Goal: Task Accomplishment & Management: Use online tool/utility

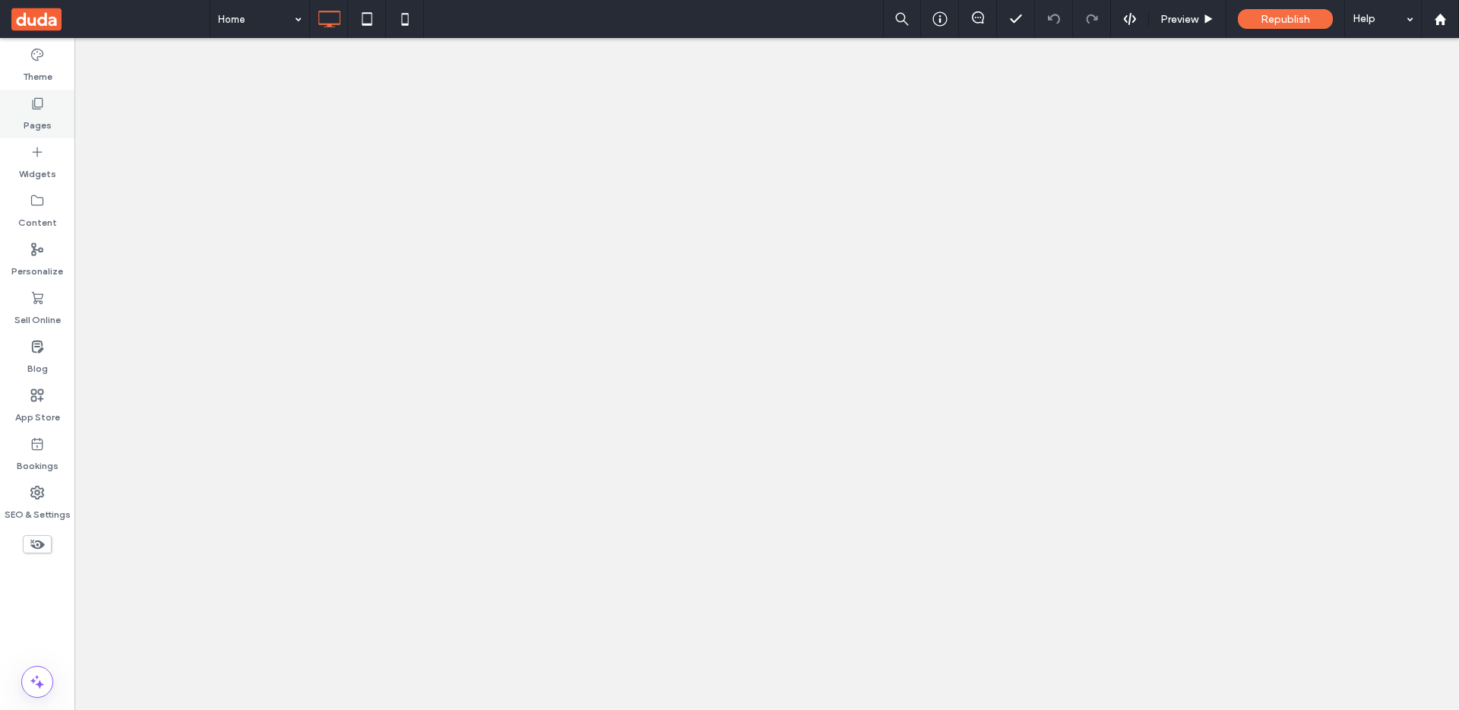
click at [21, 103] on div "Pages" at bounding box center [37, 114] width 74 height 49
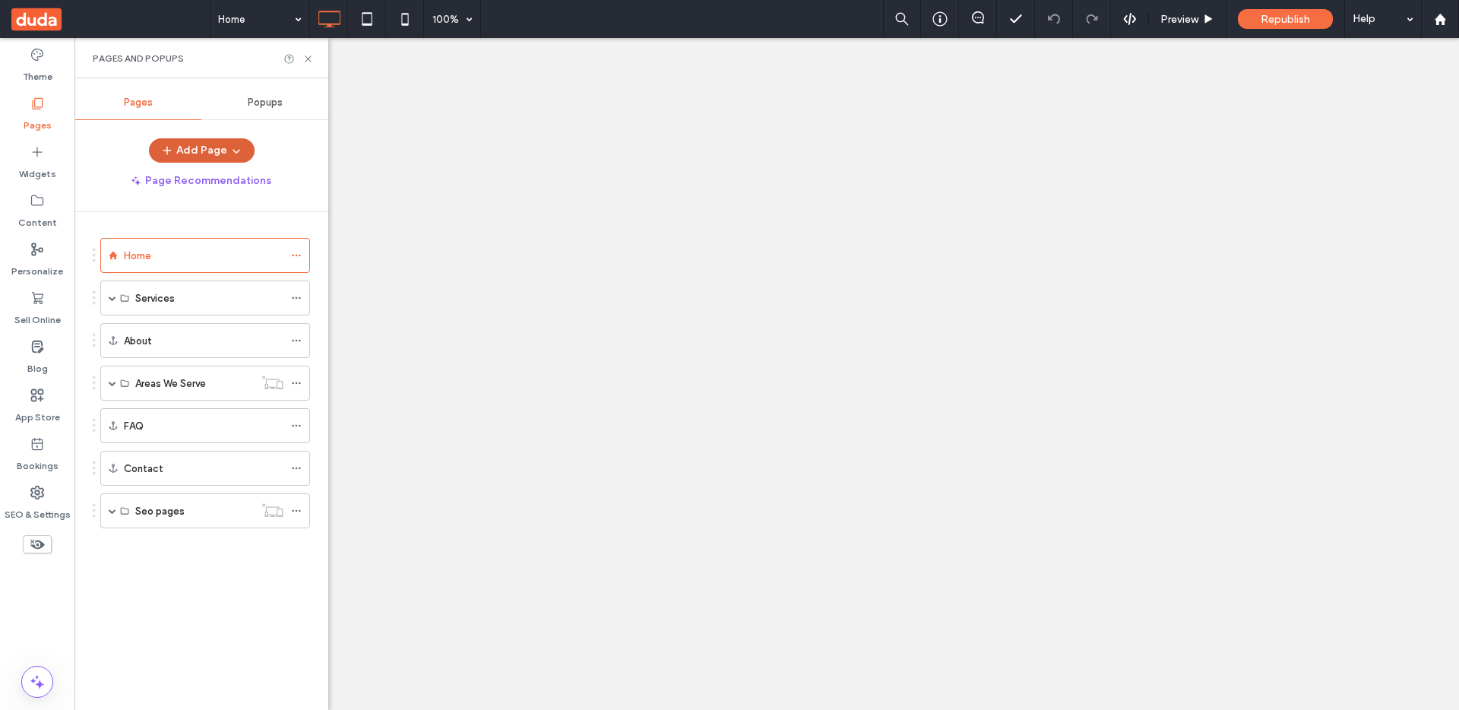
click at [179, 140] on button "Add Page" at bounding box center [202, 150] width 106 height 24
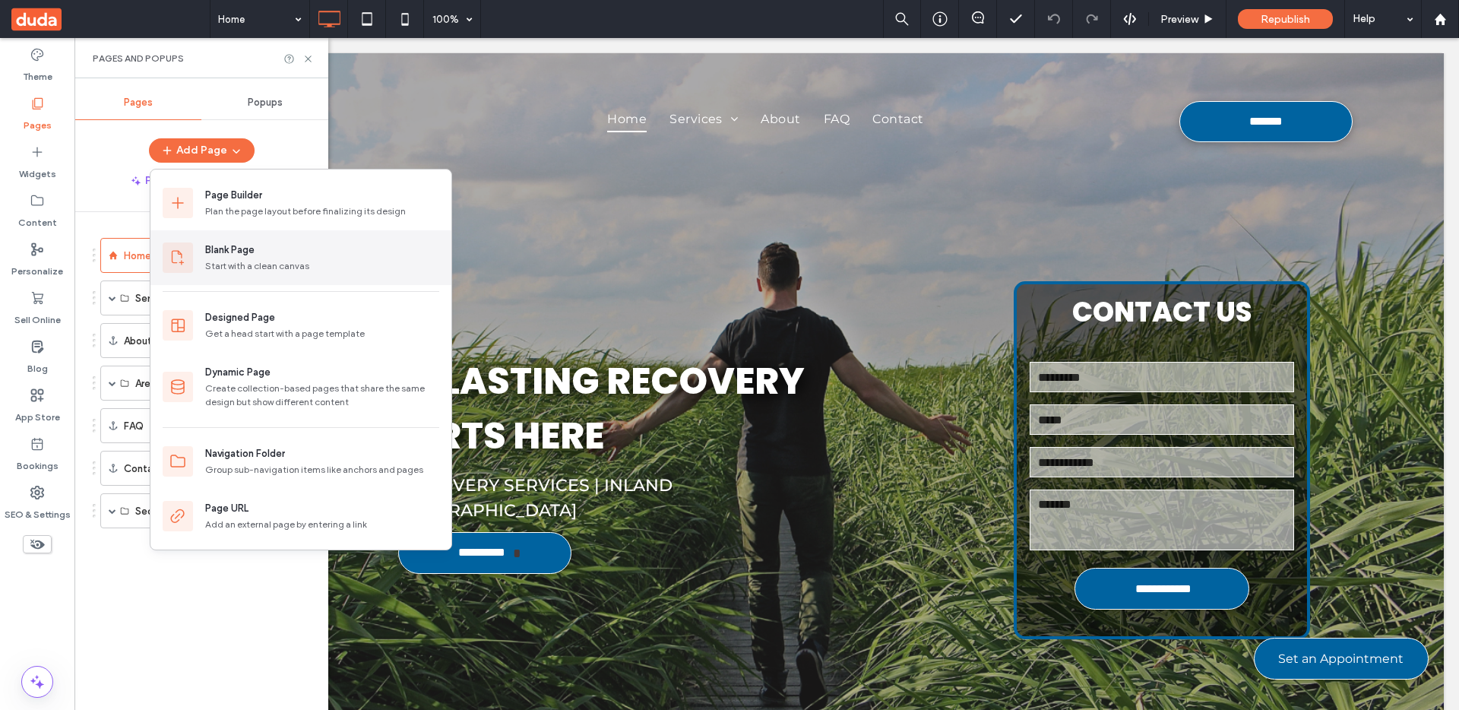
click at [252, 255] on div "Blank Page" at bounding box center [229, 249] width 49 height 15
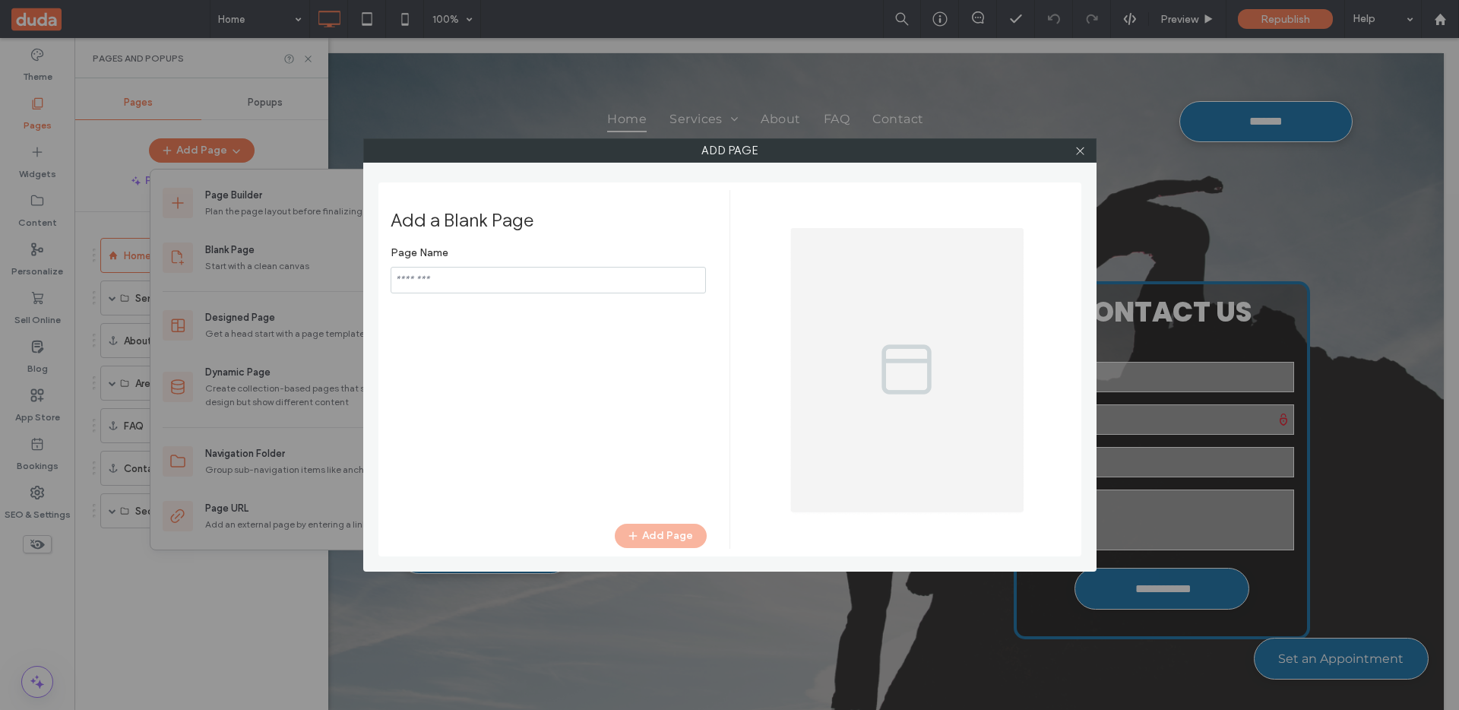
type input "**********"
click at [654, 537] on button "Add Page" at bounding box center [661, 535] width 92 height 24
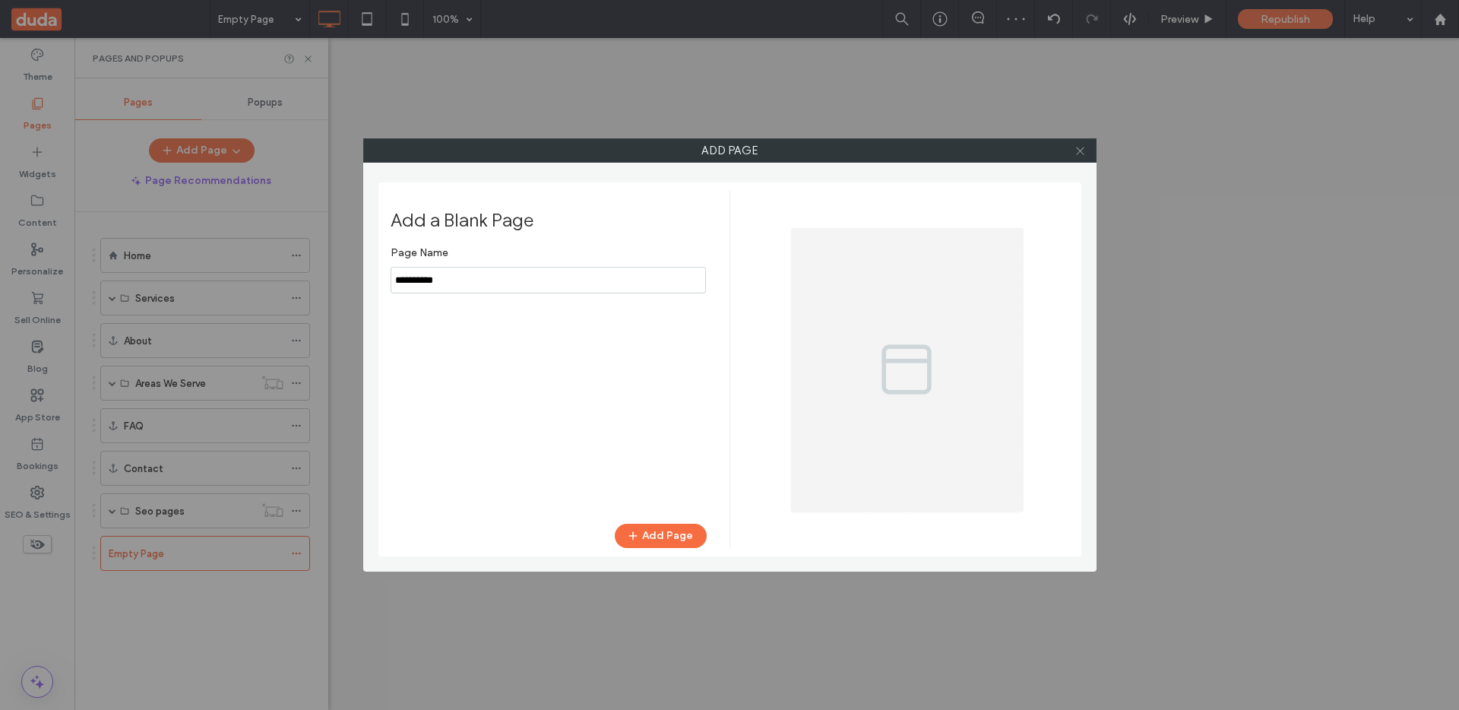
click at [1080, 153] on icon at bounding box center [1079, 150] width 11 height 11
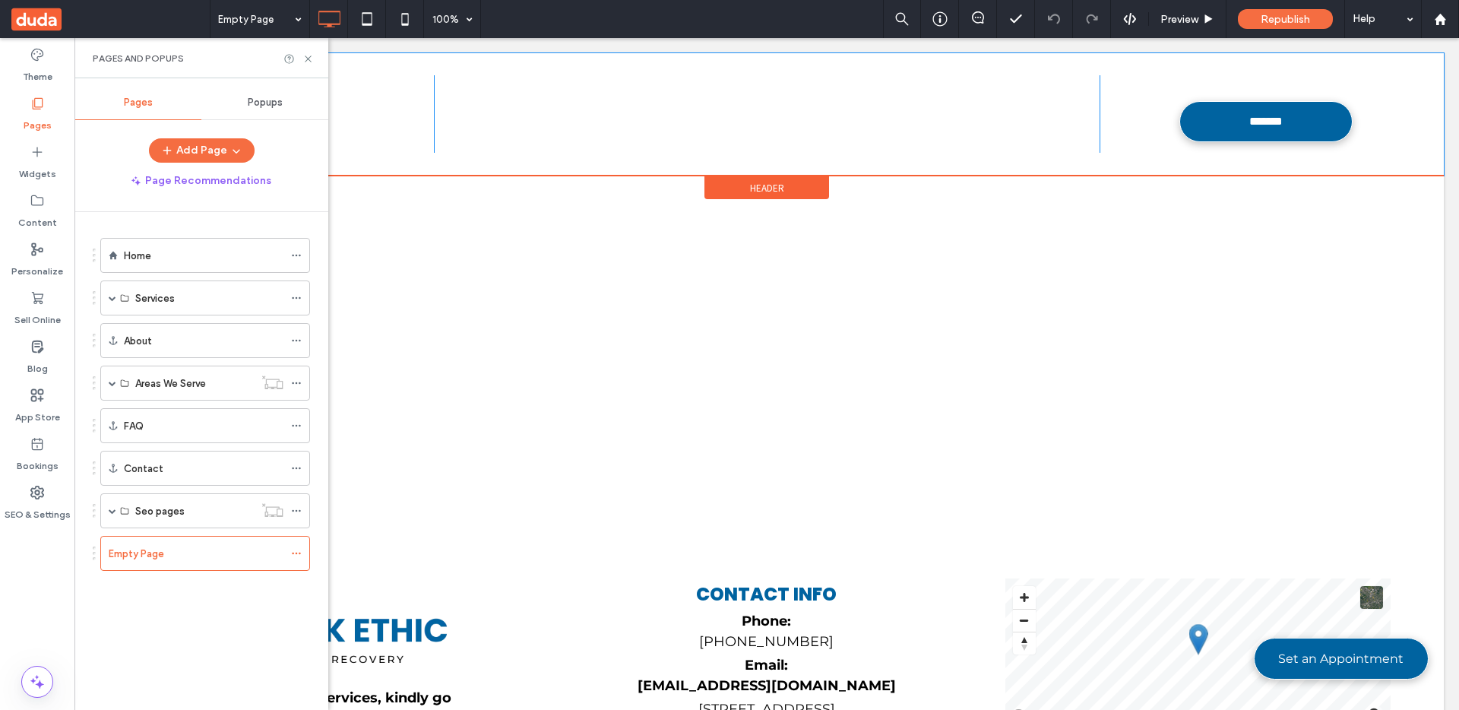
click at [564, 166] on div "**********" at bounding box center [767, 114] width 1354 height 122
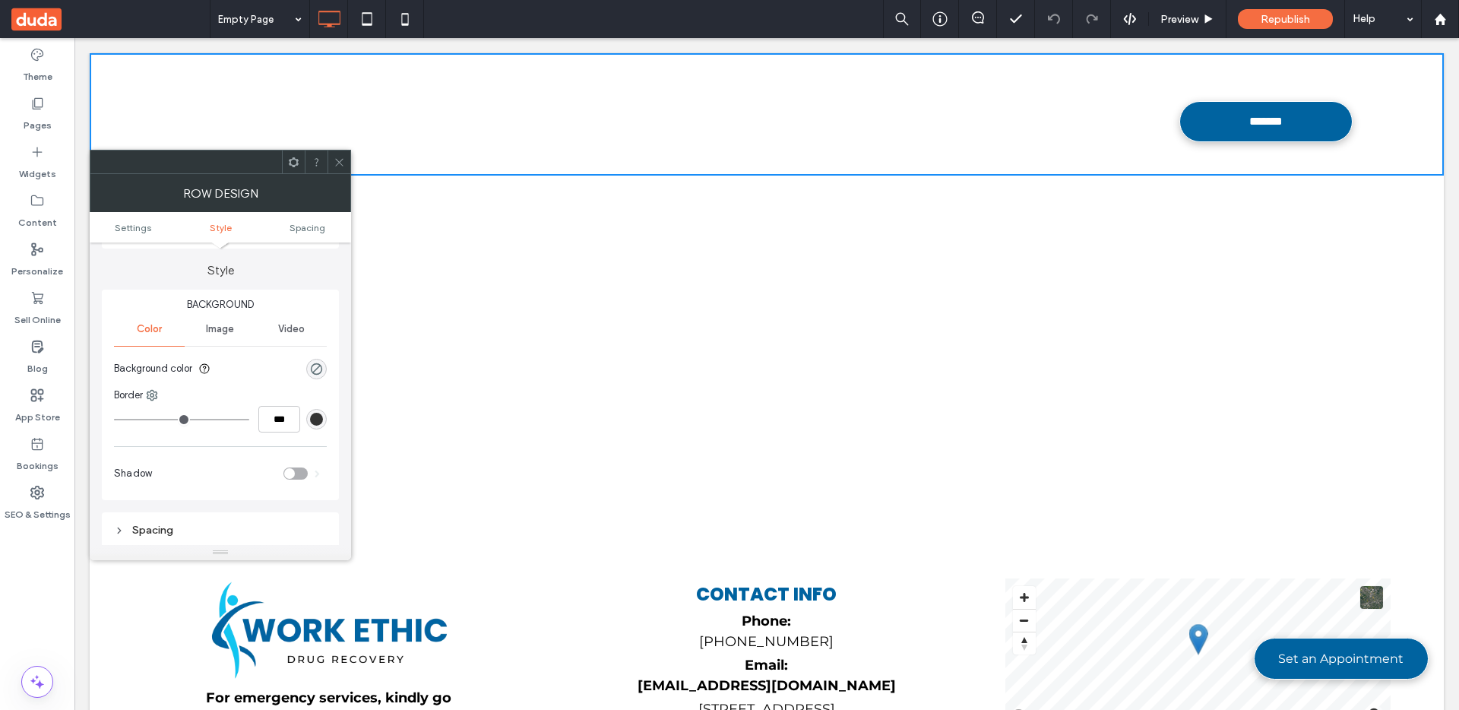
scroll to position [126, 0]
click at [336, 163] on icon at bounding box center [339, 162] width 11 height 11
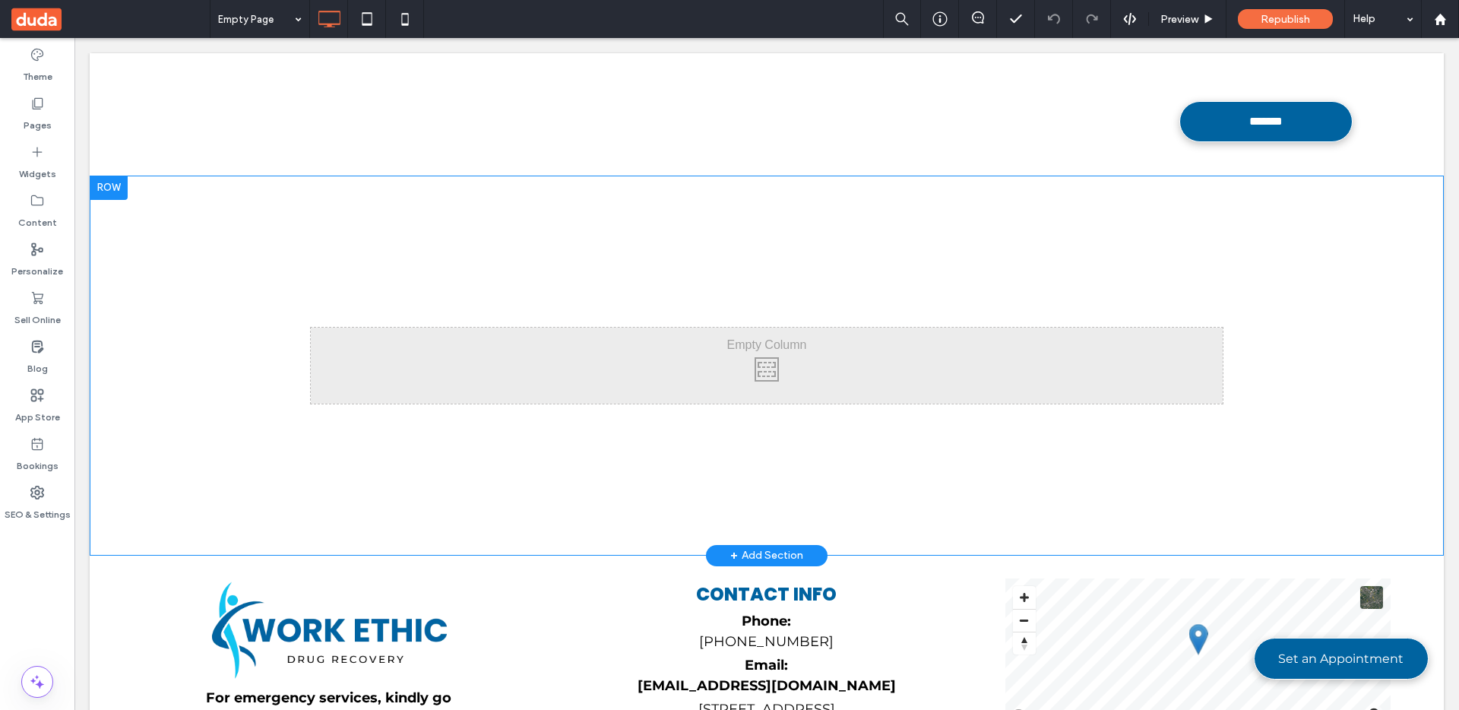
click at [559, 308] on div "Click To Paste Row + Add Section" at bounding box center [767, 366] width 1354 height 380
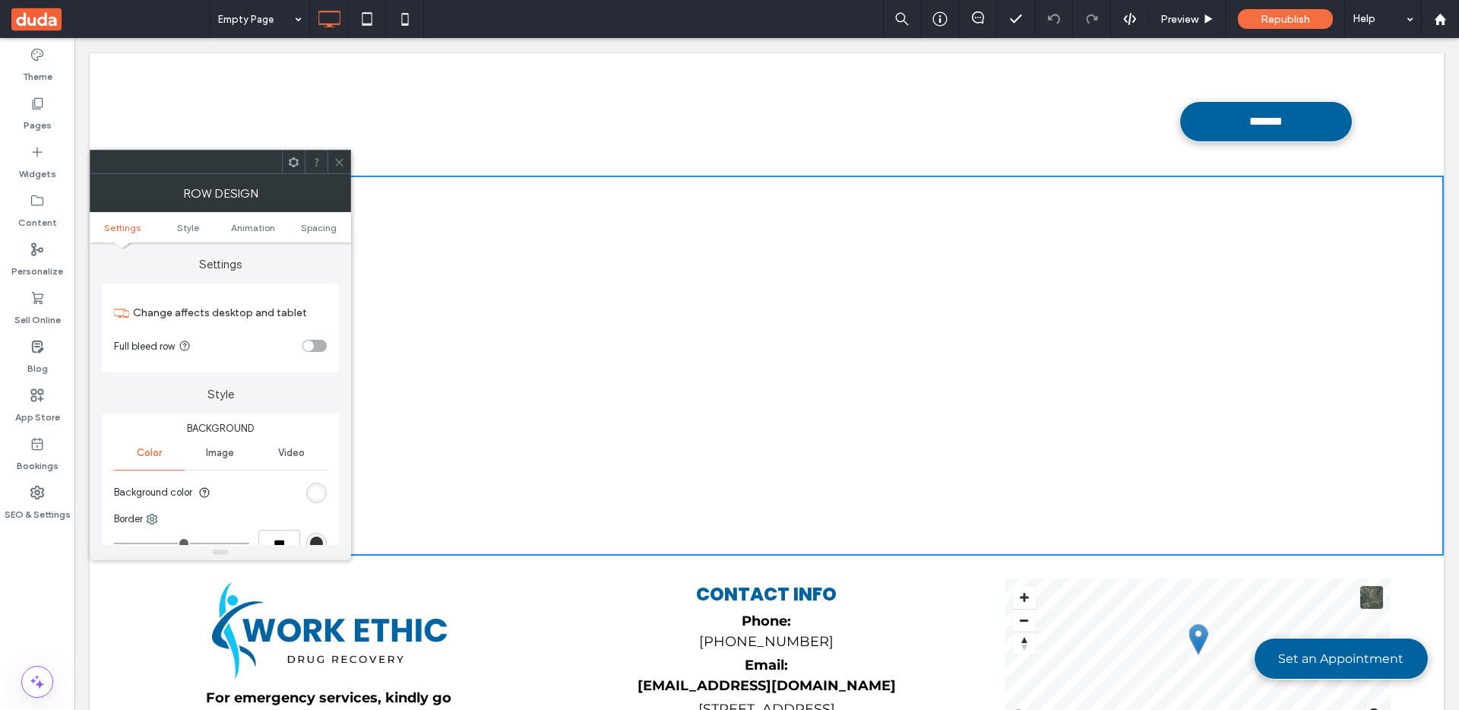
click at [328, 157] on div at bounding box center [338, 161] width 23 height 23
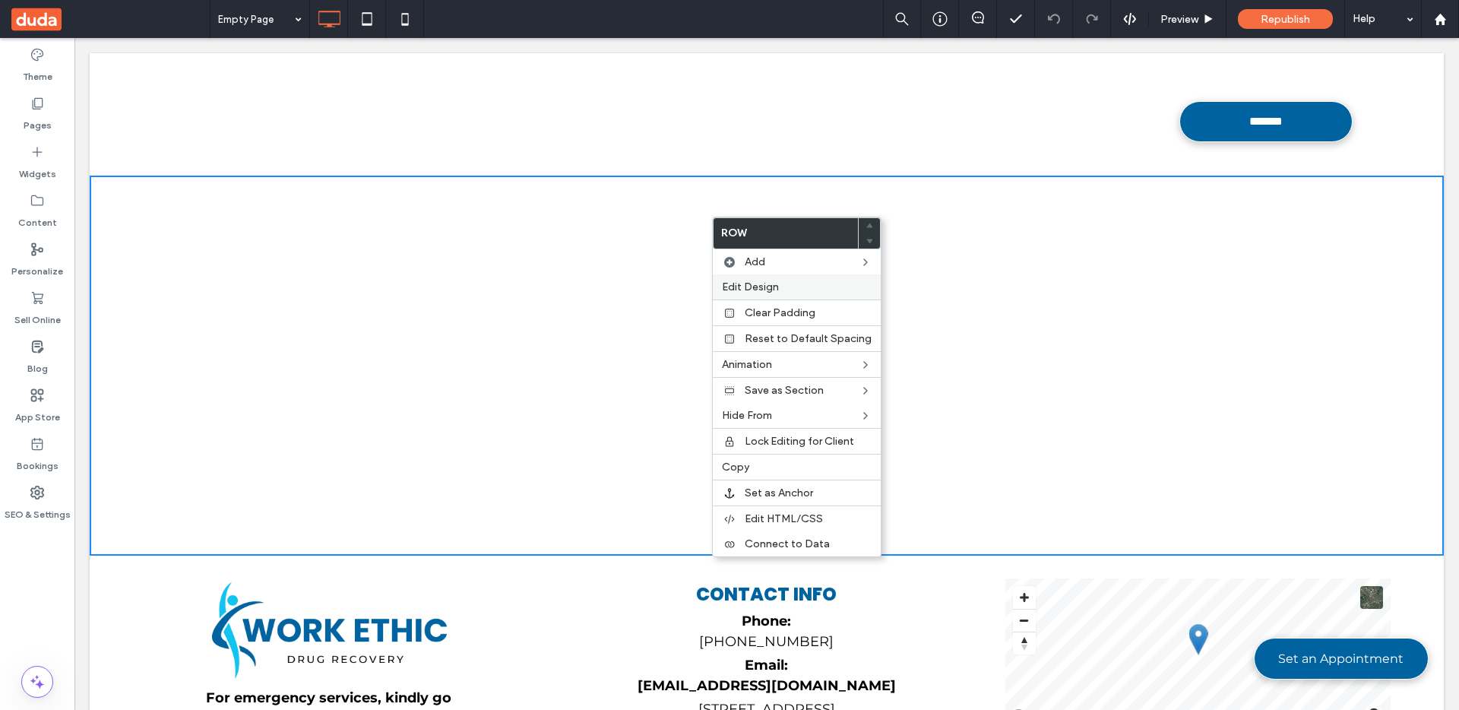
click at [751, 277] on div "Edit Design" at bounding box center [797, 286] width 168 height 25
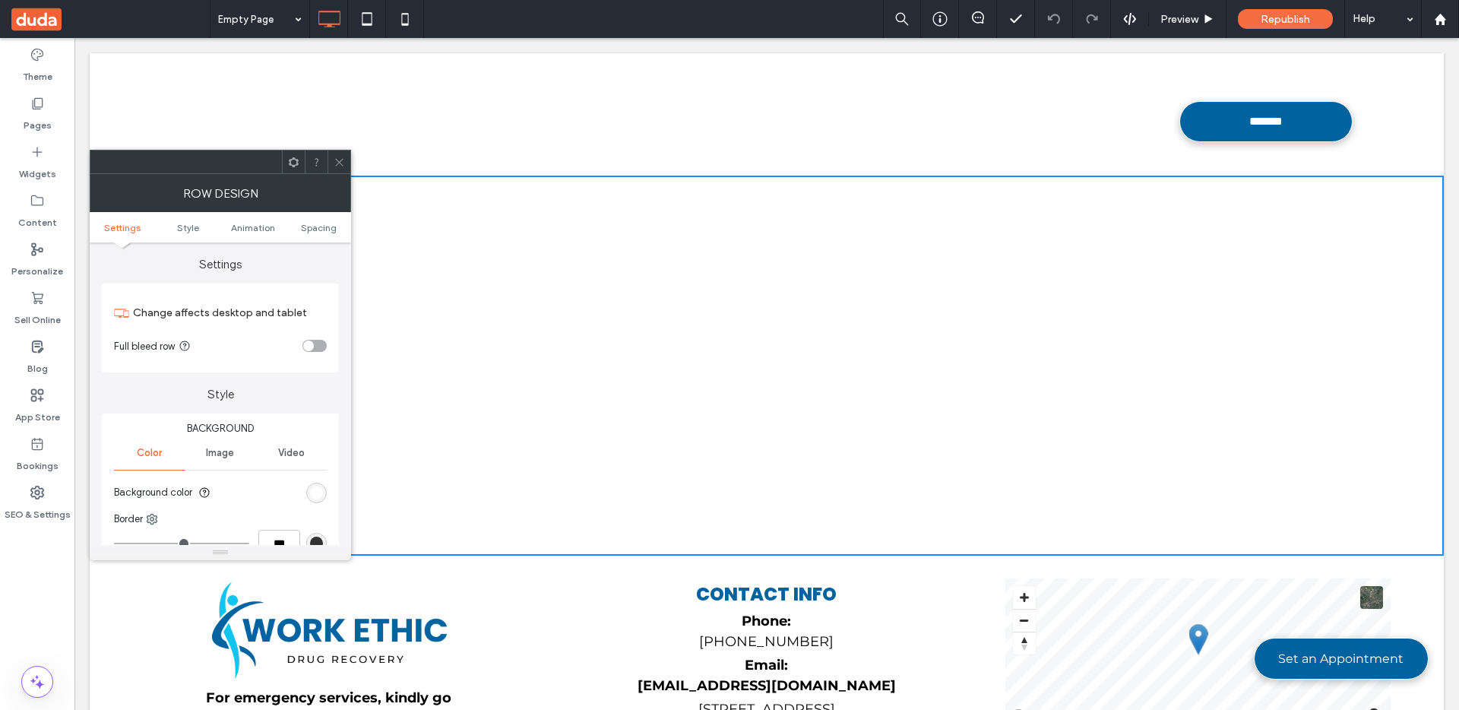
click at [321, 498] on div "rgb(255, 255, 255)" at bounding box center [316, 492] width 13 height 13
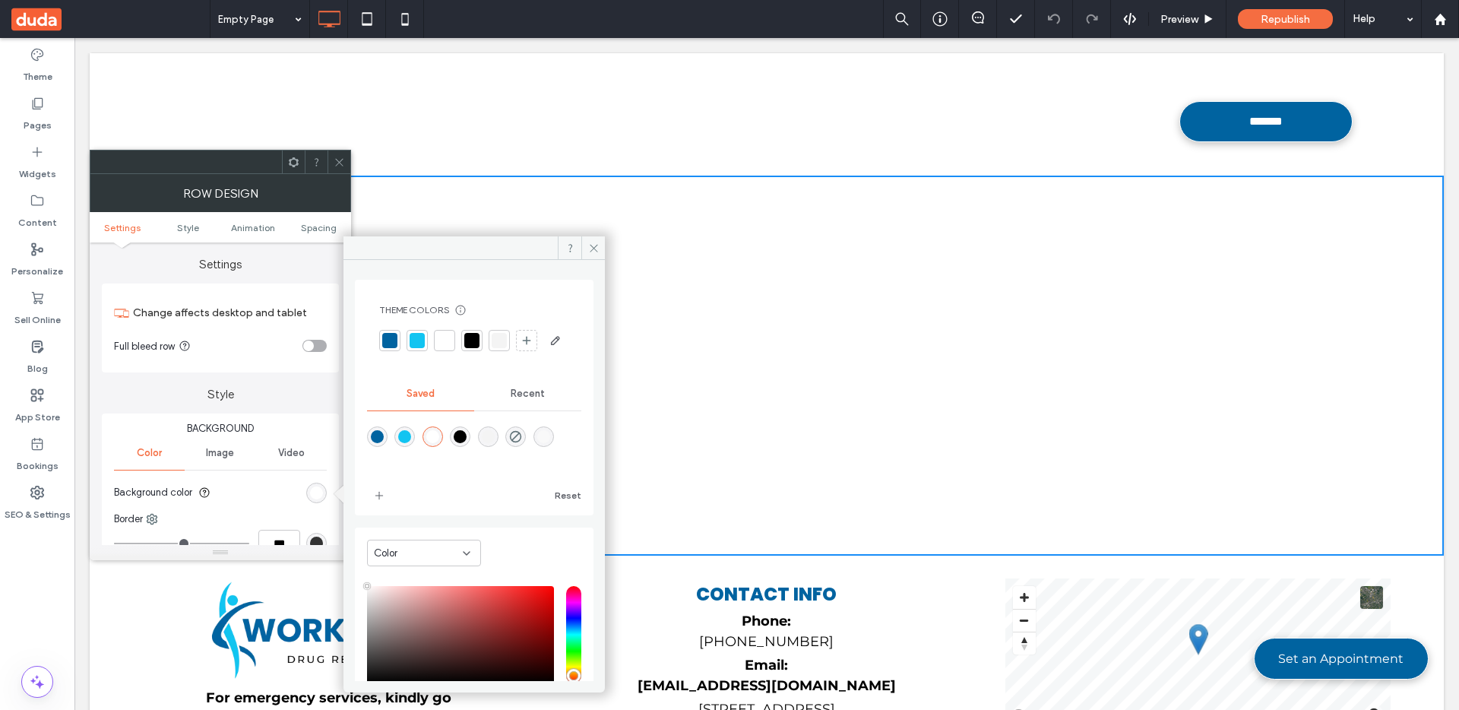
drag, startPoint x: 400, startPoint y: 463, endPoint x: 441, endPoint y: 442, distance: 46.2
click at [400, 447] on div "rgba(18,196,241,1)" at bounding box center [404, 436] width 21 height 21
type input "*******"
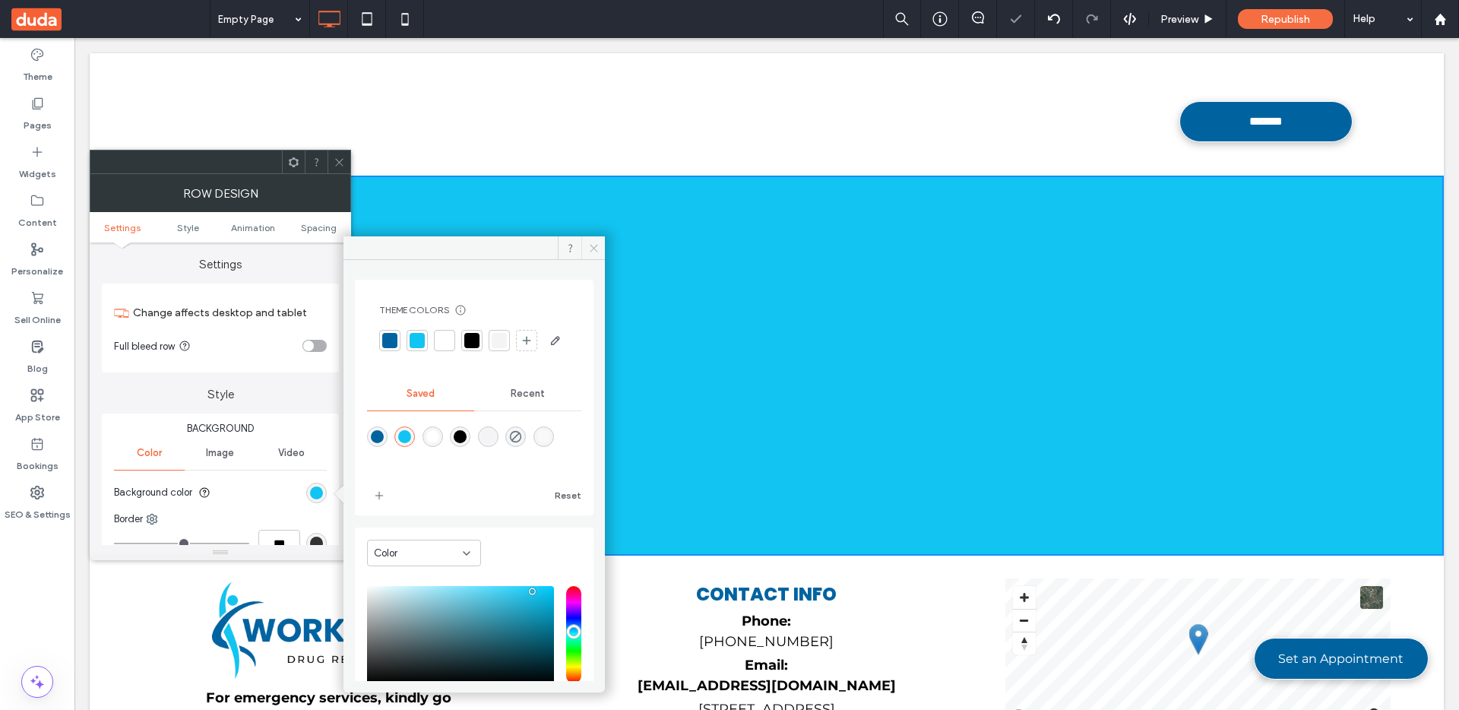
click at [595, 251] on icon at bounding box center [593, 247] width 11 height 11
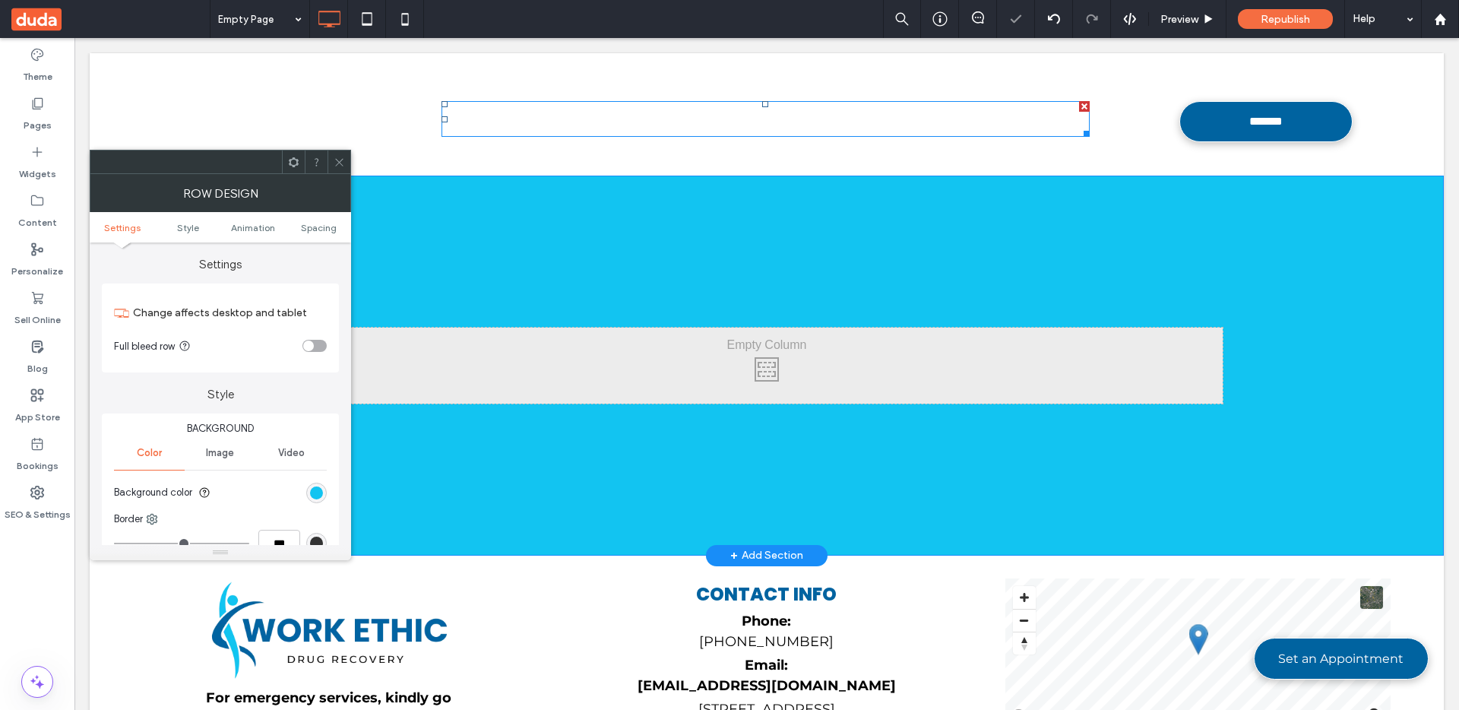
drag, startPoint x: 577, startPoint y: 195, endPoint x: 727, endPoint y: 182, distance: 150.3
click at [577, 195] on div "Click To Paste Row + Add Section" at bounding box center [767, 366] width 1354 height 380
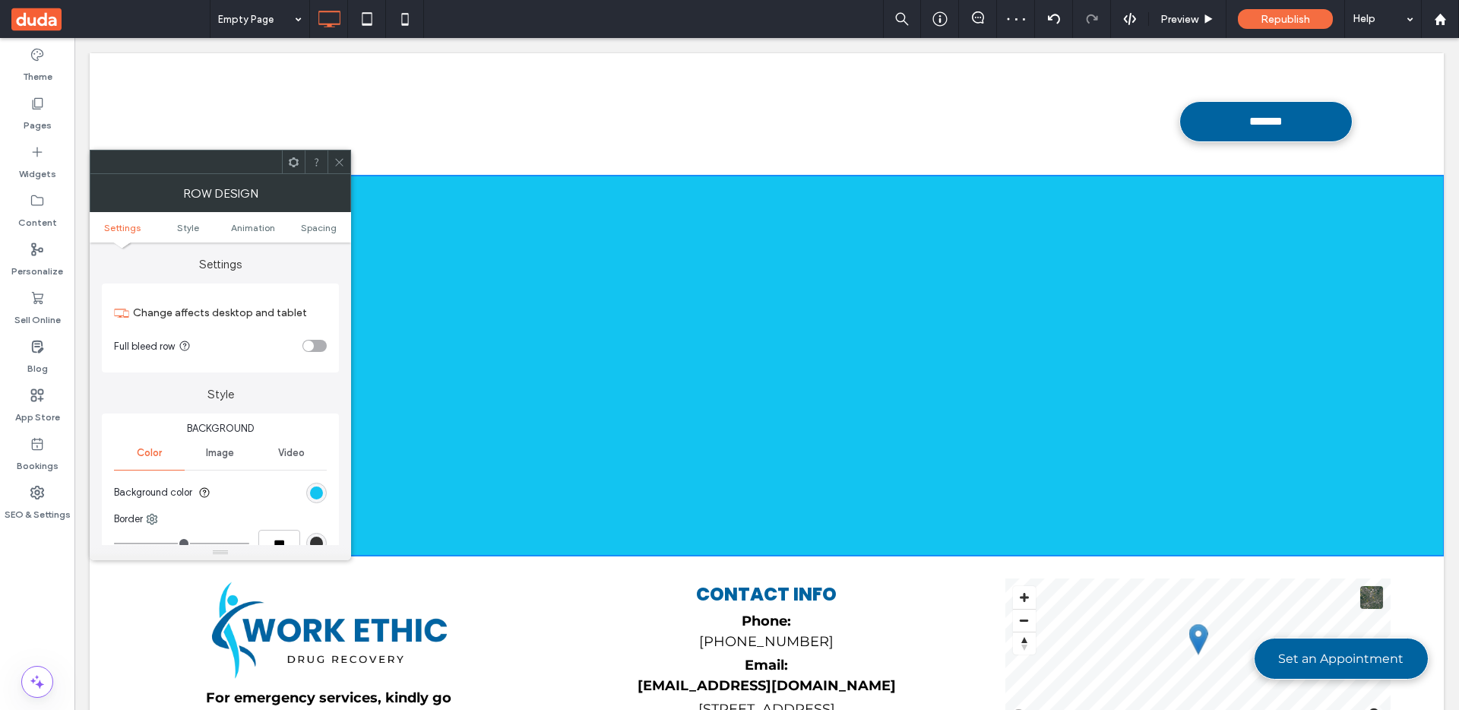
drag, startPoint x: 580, startPoint y: 188, endPoint x: 352, endPoint y: 189, distance: 228.7
click at [580, 188] on div "Click To Paste Row + Add Section" at bounding box center [767, 366] width 1354 height 380
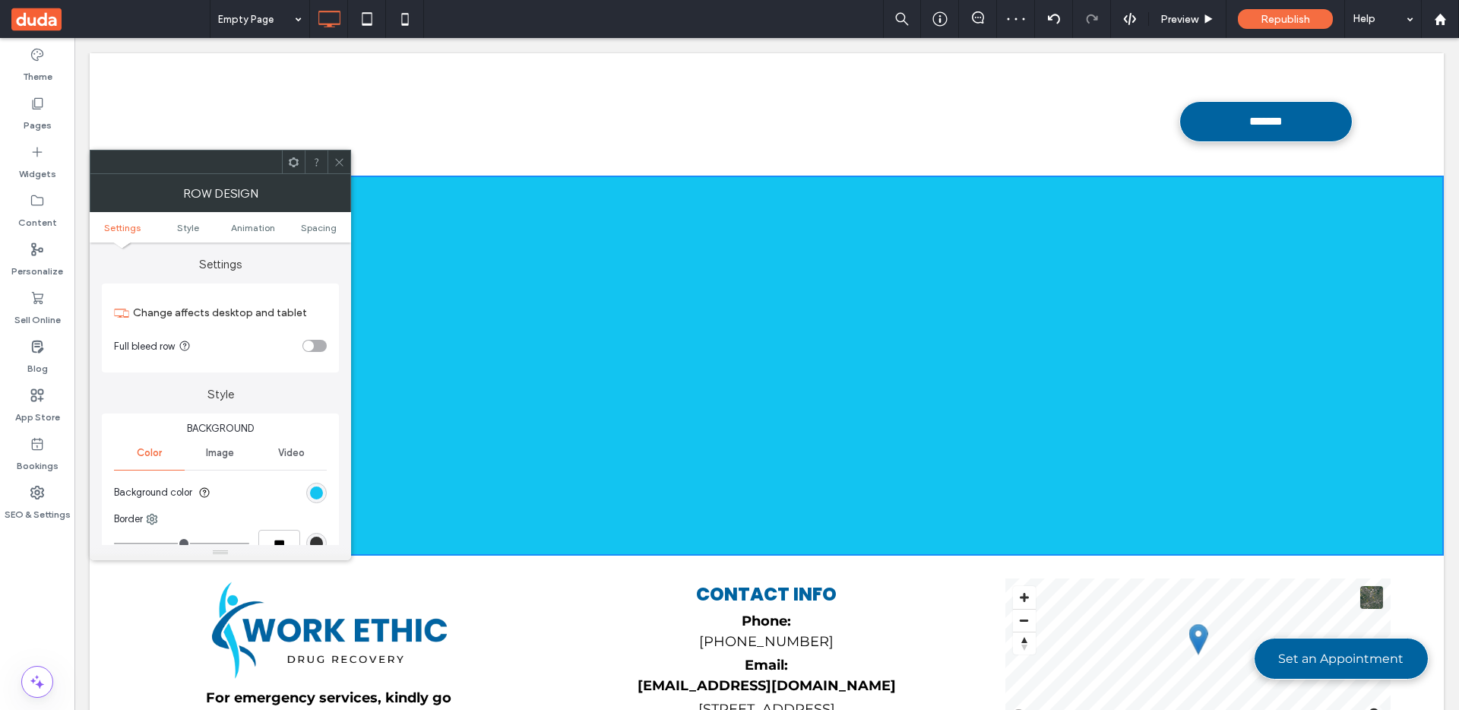
click at [345, 162] on div at bounding box center [338, 161] width 23 height 23
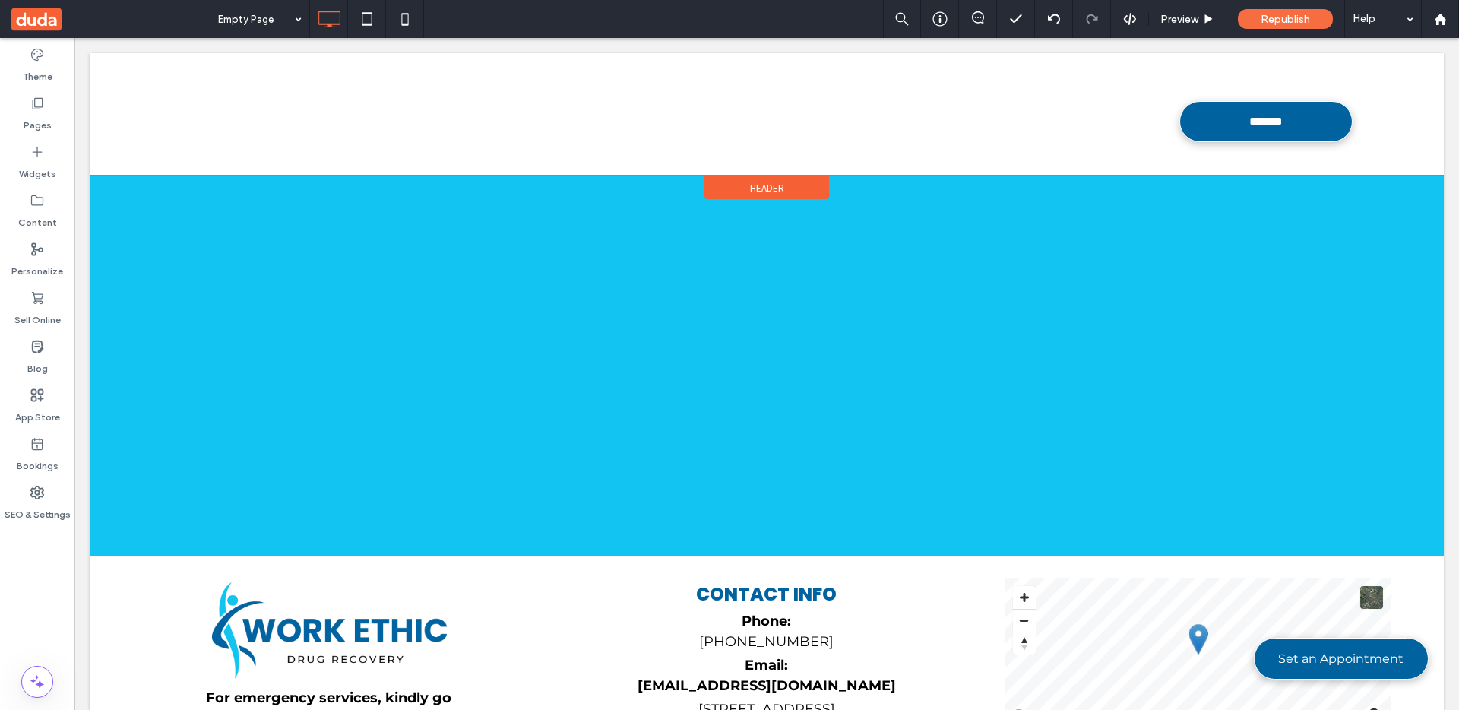
click at [757, 188] on span "Header" at bounding box center [767, 188] width 34 height 13
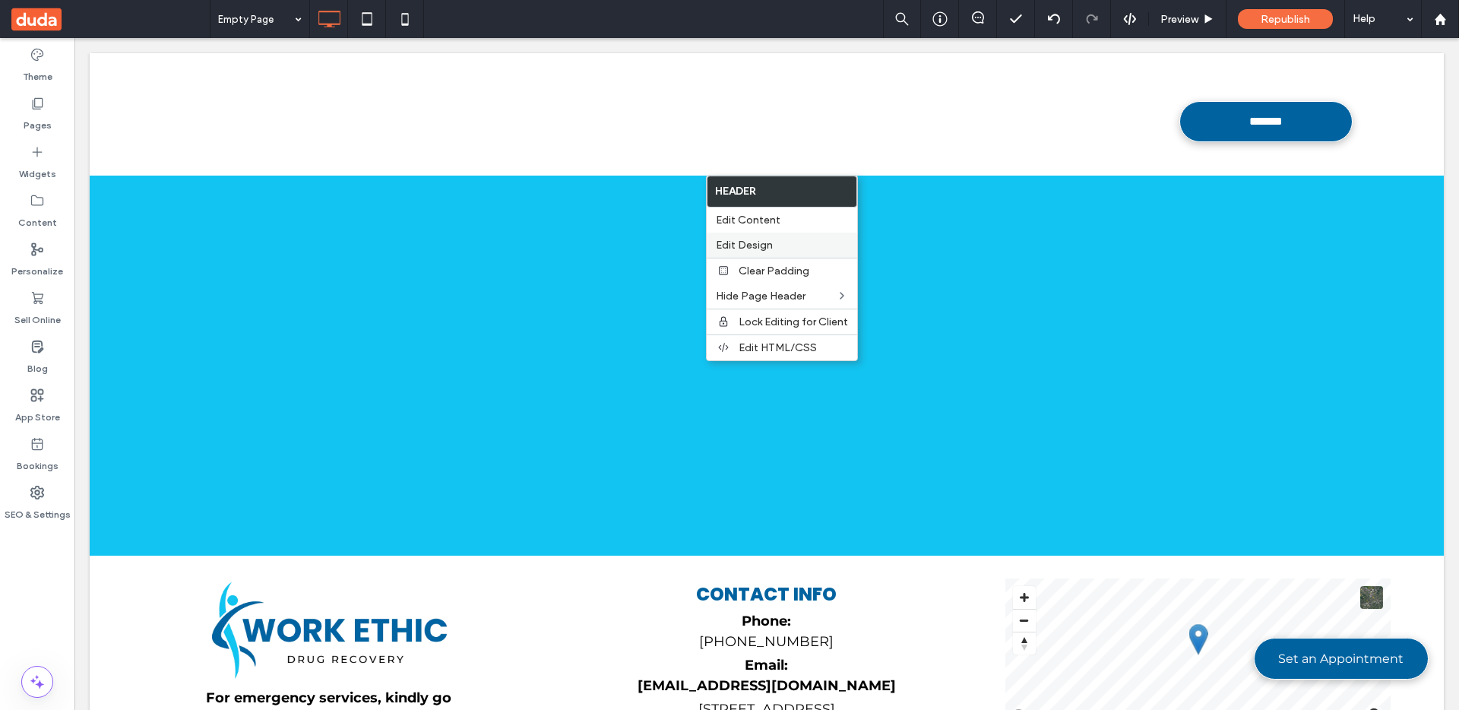
click at [757, 236] on div "Edit Design" at bounding box center [782, 244] width 150 height 25
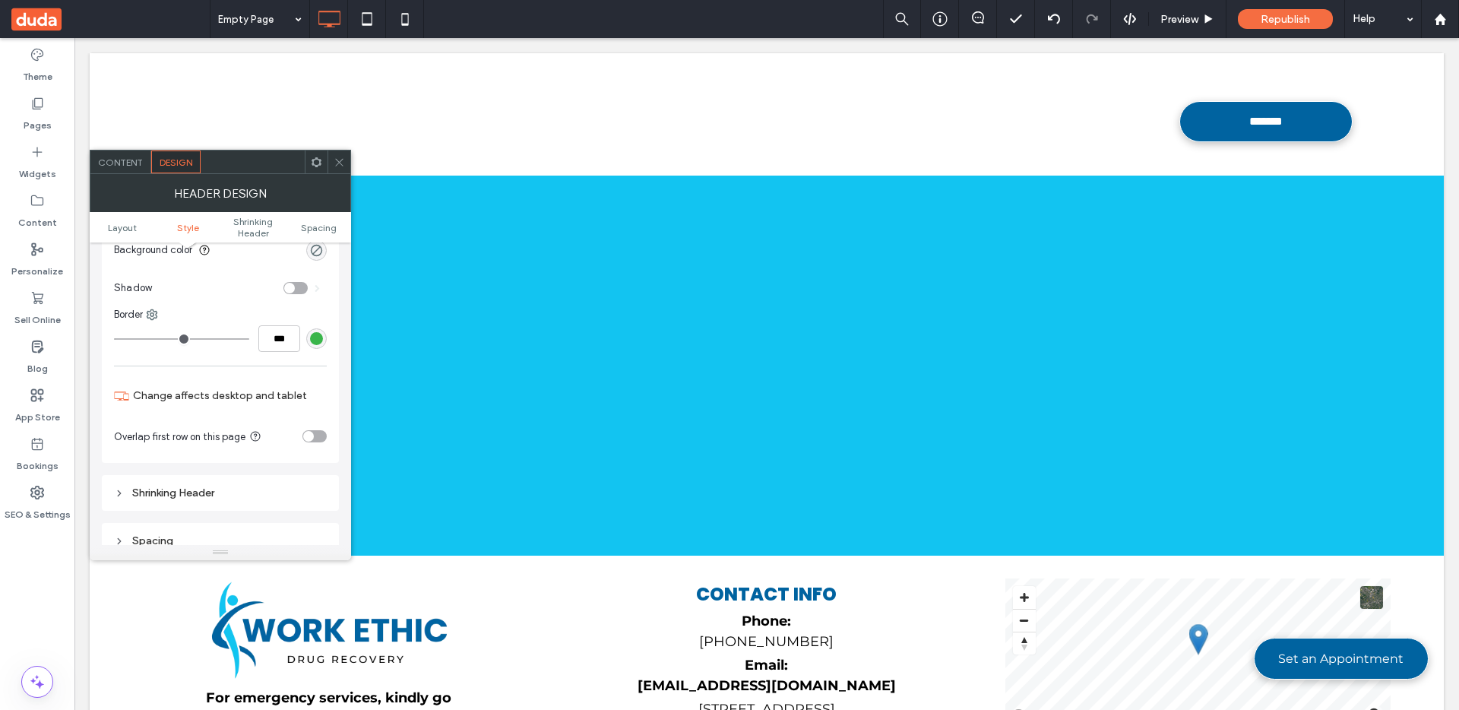
scroll to position [353, 0]
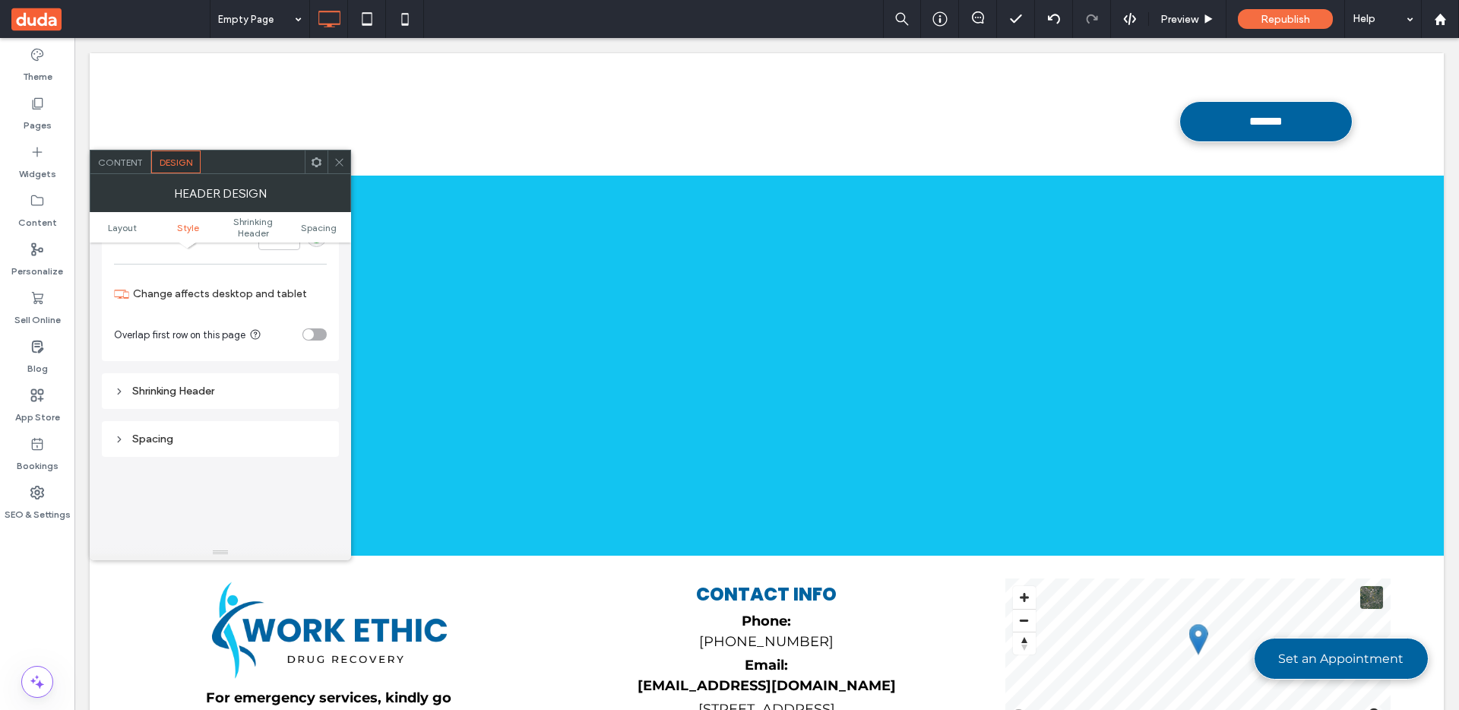
click at [312, 329] on div "toggle" at bounding box center [314, 334] width 24 height 12
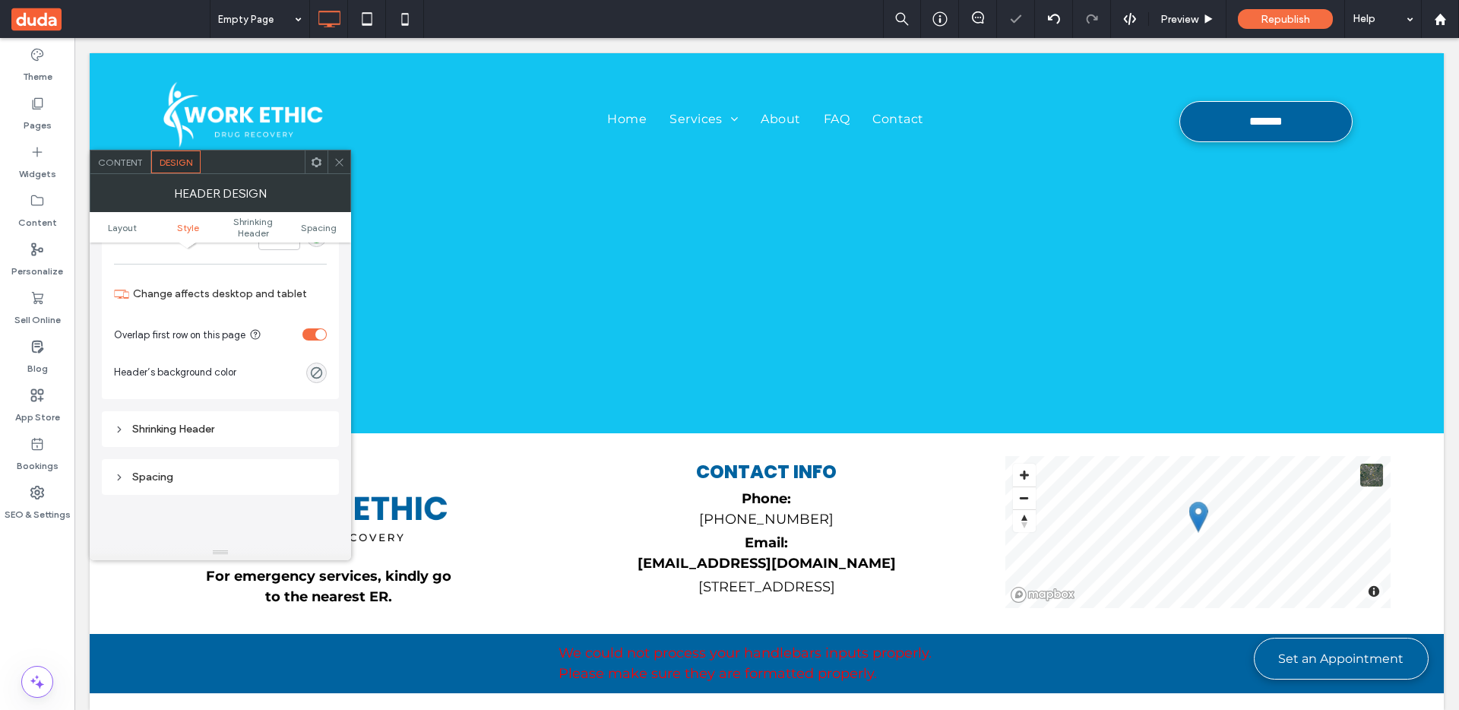
drag, startPoint x: 338, startPoint y: 157, endPoint x: 348, endPoint y: 157, distance: 9.9
click at [338, 157] on icon at bounding box center [339, 162] width 11 height 11
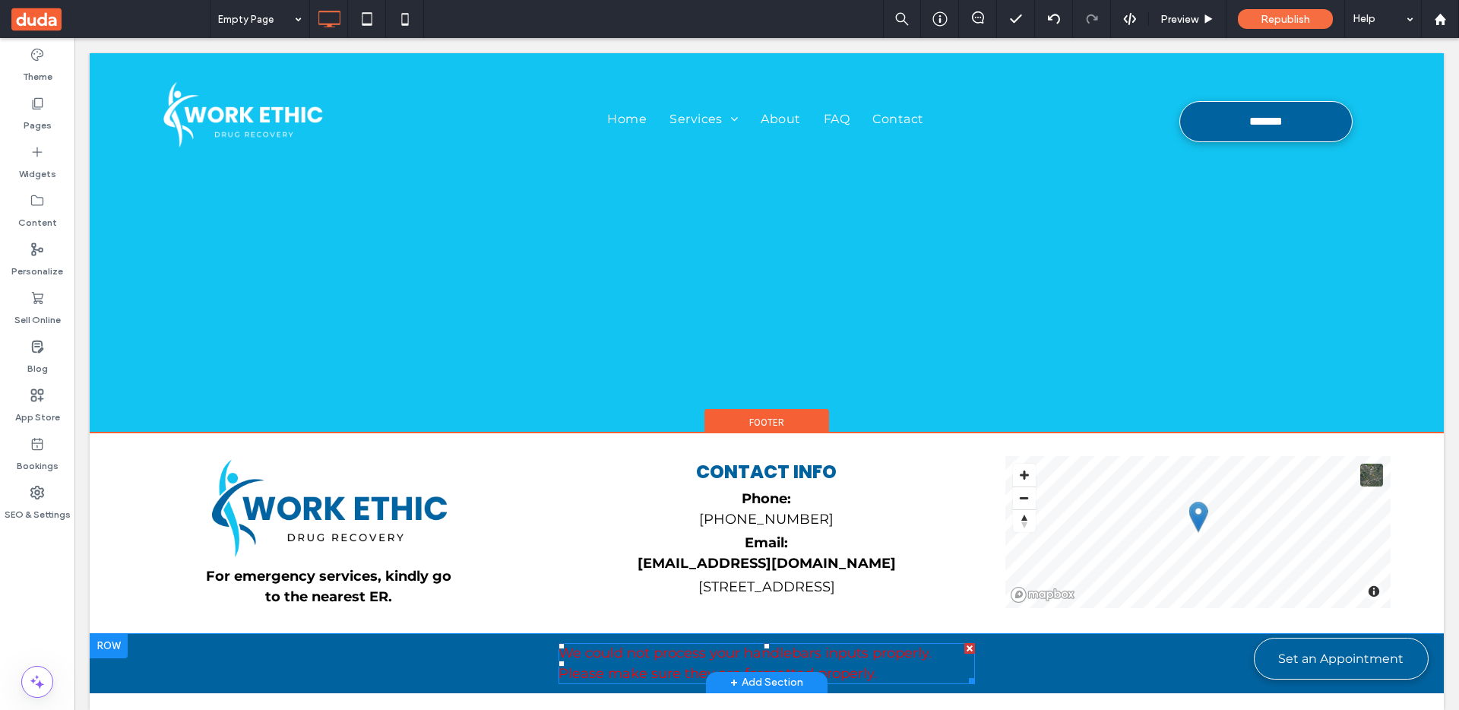
click at [748, 661] on div "We could not process your handlebars inputs properly. Please make sure they are…" at bounding box center [766, 663] width 416 height 41
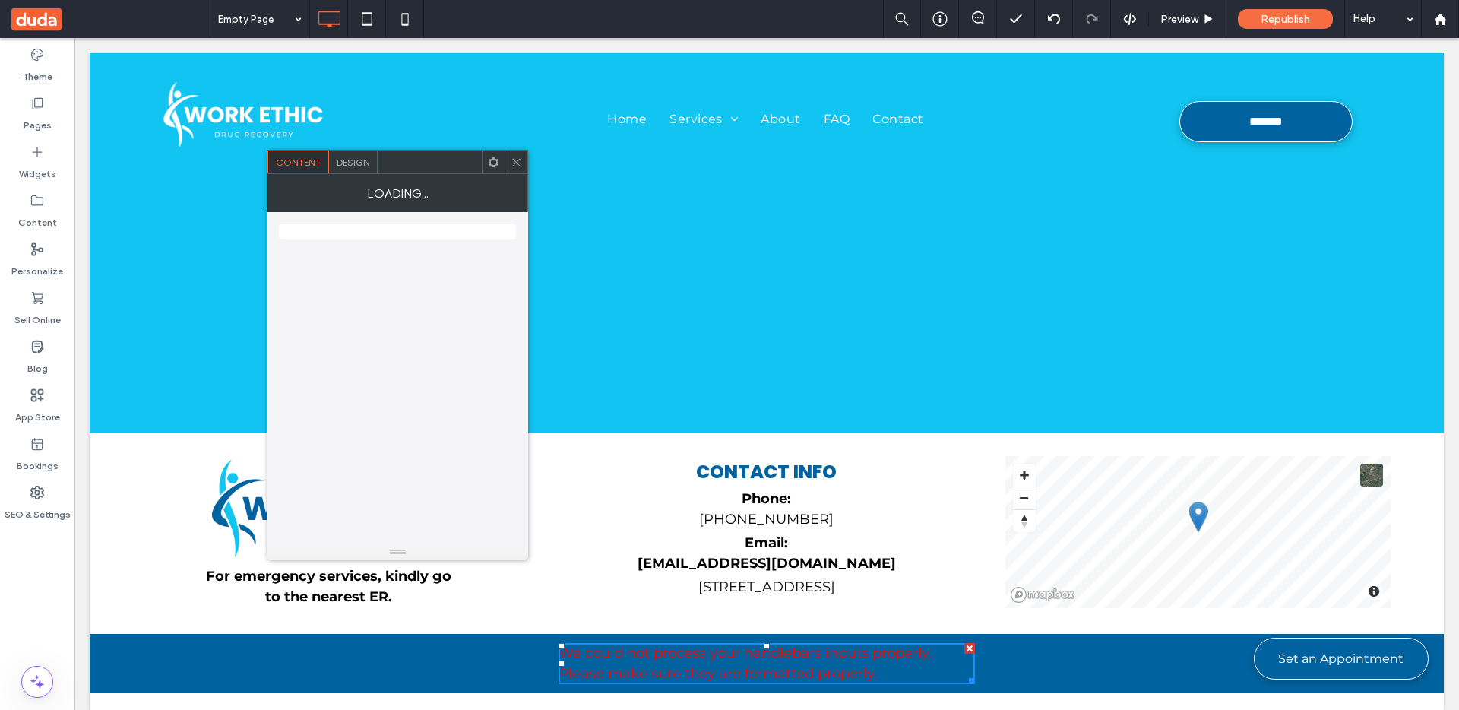
click at [517, 157] on icon at bounding box center [516, 162] width 11 height 11
